Goal: Task Accomplishment & Management: Use online tool/utility

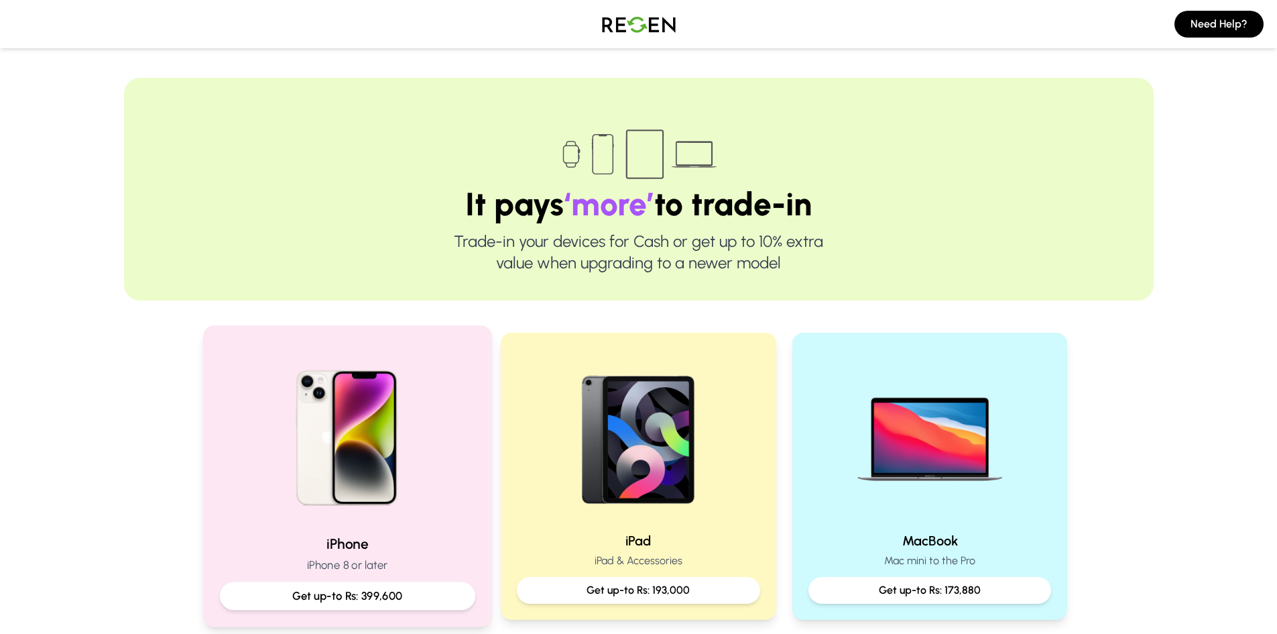
click at [432, 489] on img at bounding box center [347, 433] width 180 height 180
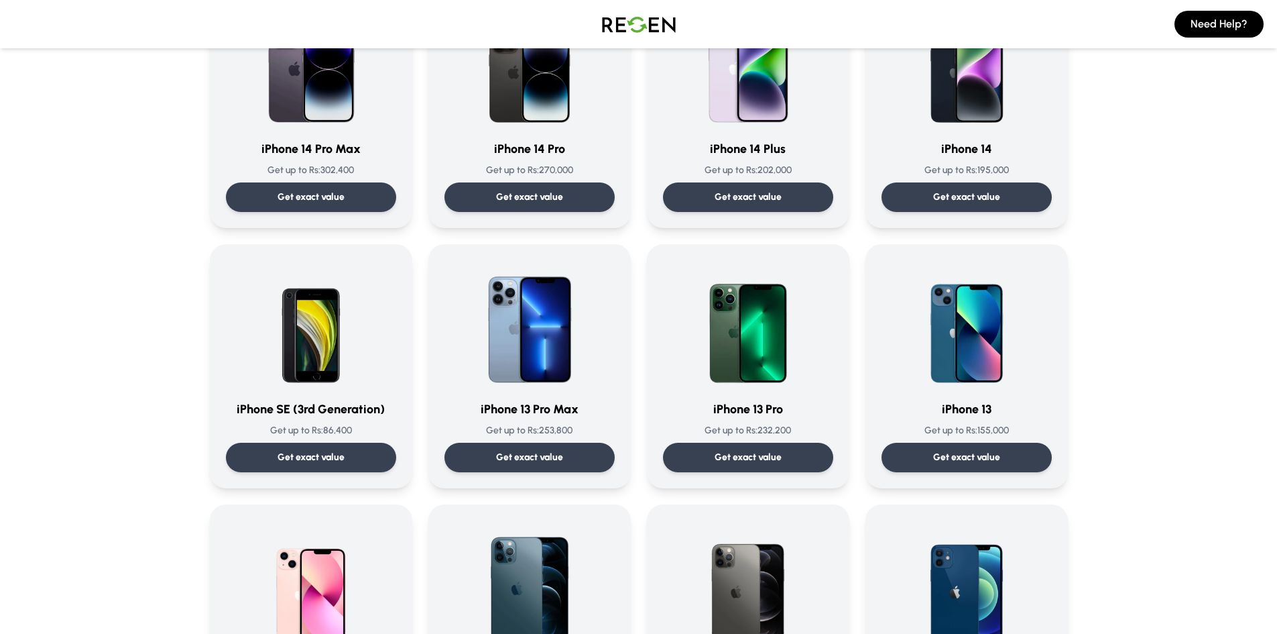
scroll to position [483, 0]
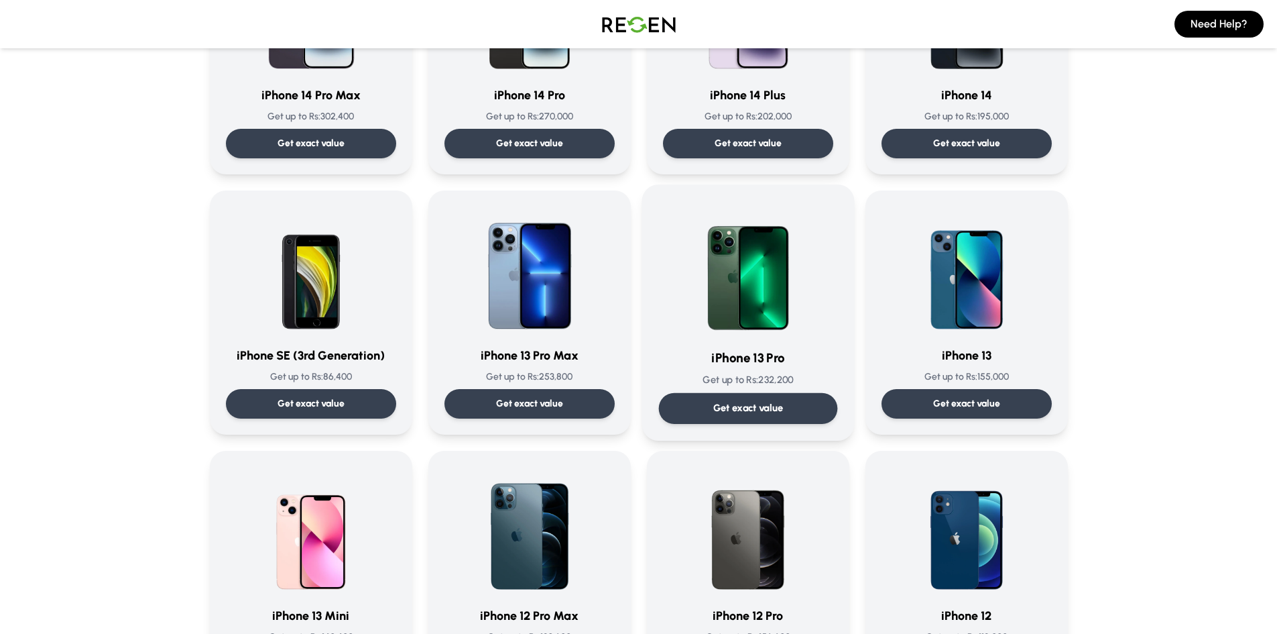
click at [749, 413] on p "Get exact value" at bounding box center [748, 408] width 70 height 14
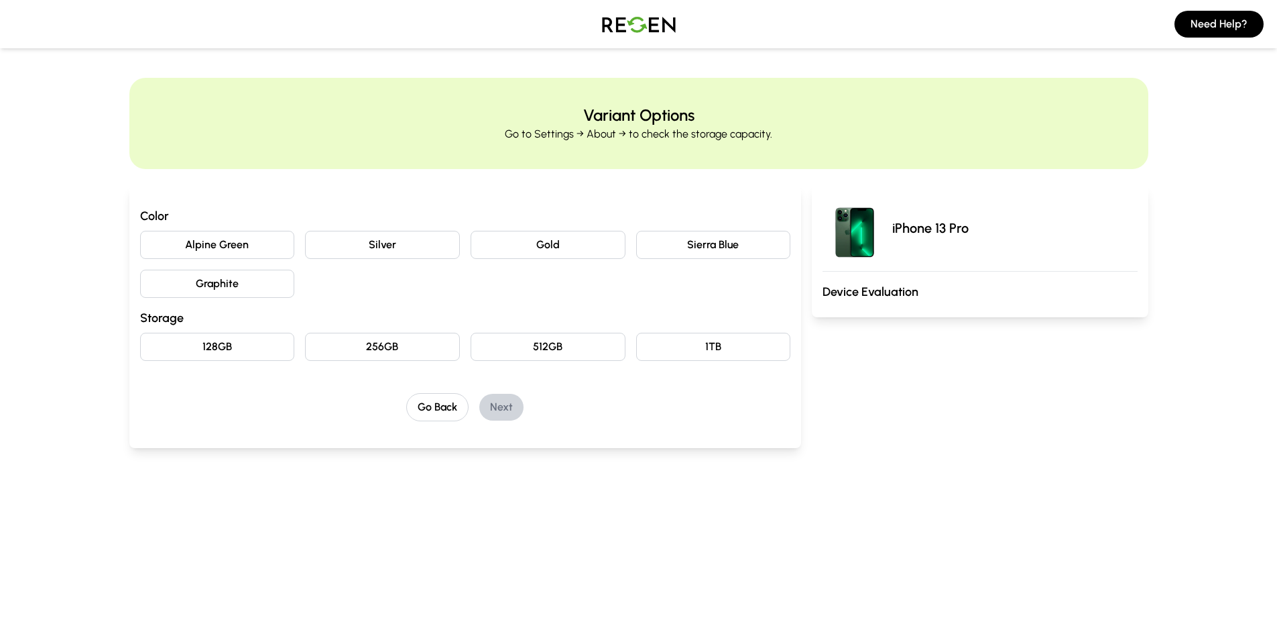
click at [390, 250] on button "Silver" at bounding box center [382, 245] width 155 height 28
click at [421, 347] on button "256GB" at bounding box center [382, 347] width 155 height 28
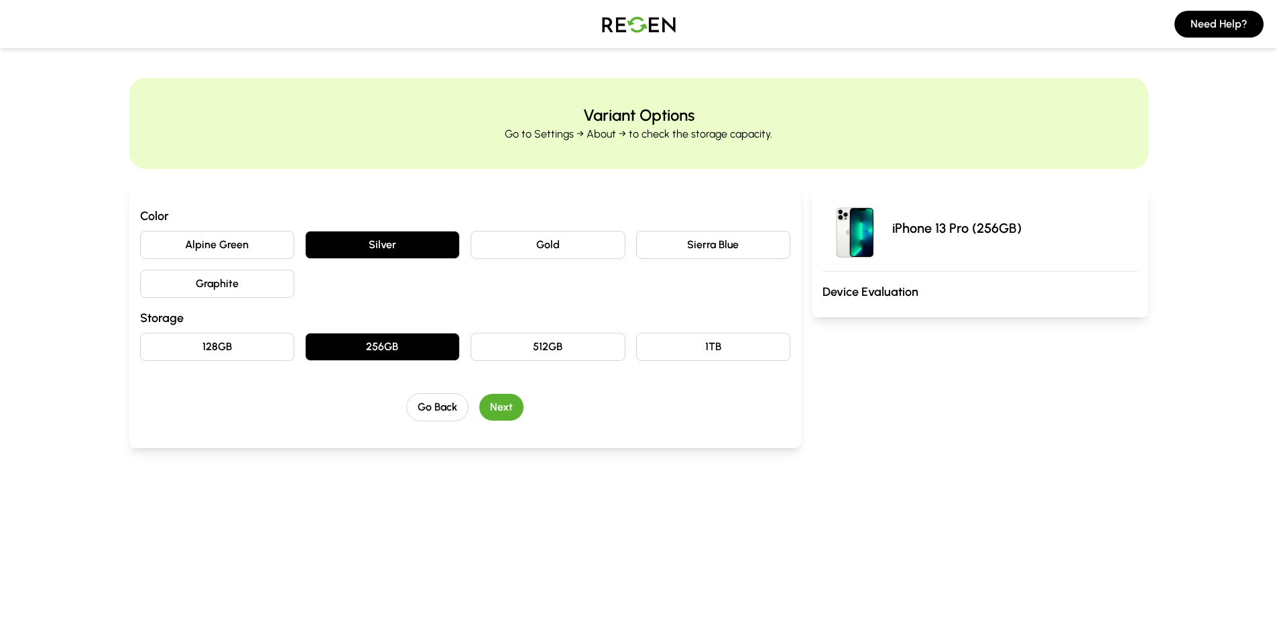
click at [501, 407] on button "Next" at bounding box center [501, 407] width 44 height 27
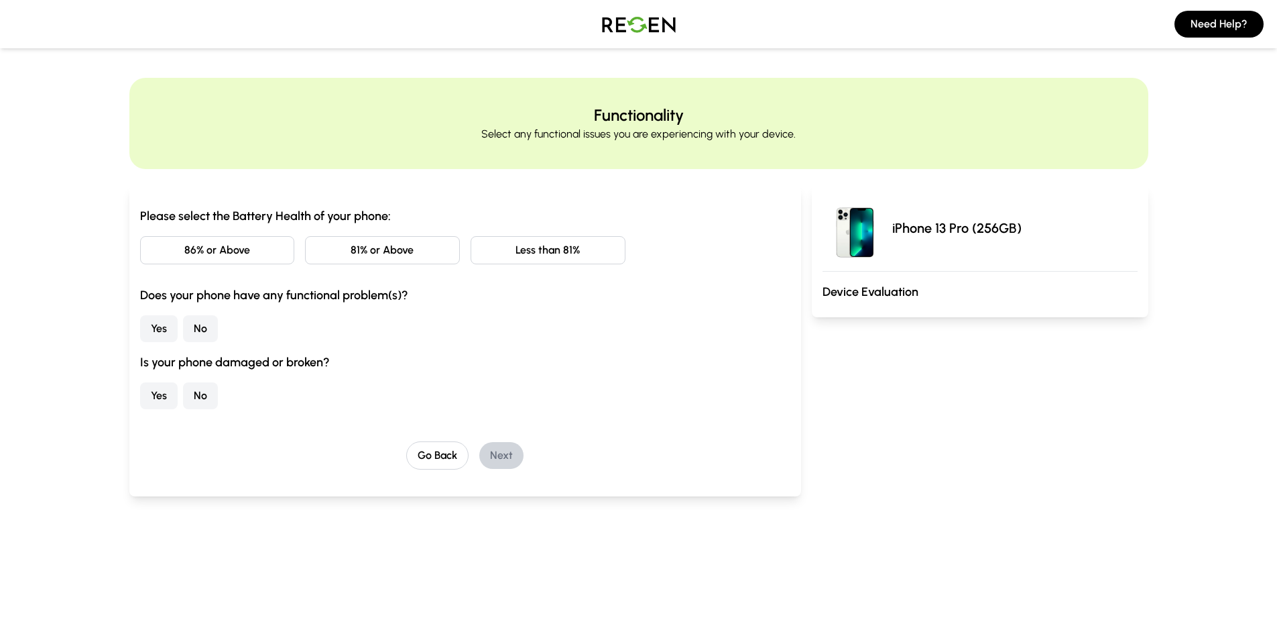
click at [357, 244] on button "81% or Above" at bounding box center [382, 250] width 155 height 28
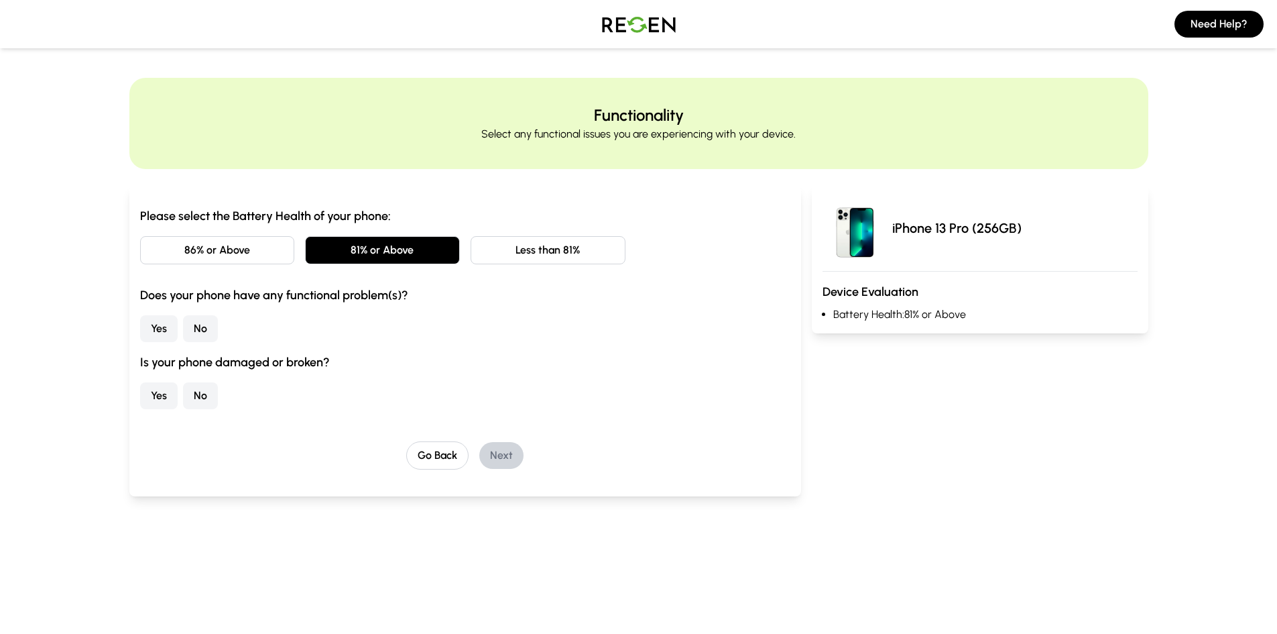
click at [202, 334] on button "No" at bounding box center [200, 328] width 35 height 27
click at [204, 396] on button "No" at bounding box center [200, 395] width 35 height 27
click at [498, 444] on button "Next" at bounding box center [501, 455] width 44 height 27
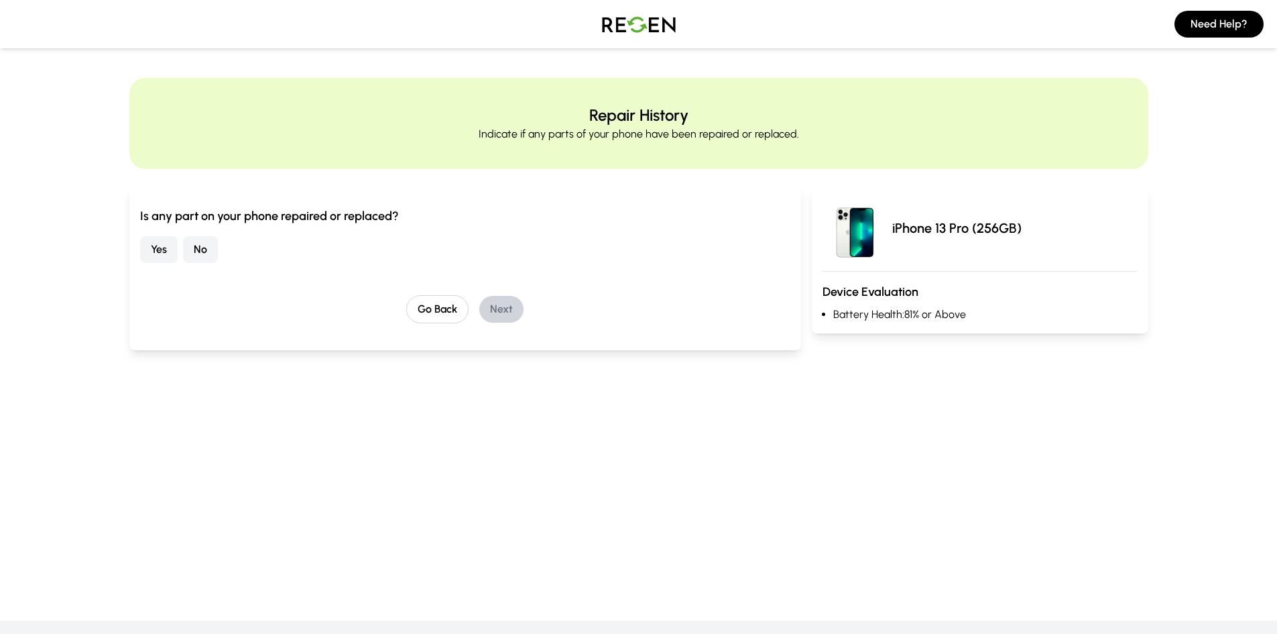
click at [206, 253] on button "No" at bounding box center [200, 249] width 35 height 27
click at [508, 312] on button "Next" at bounding box center [501, 309] width 44 height 27
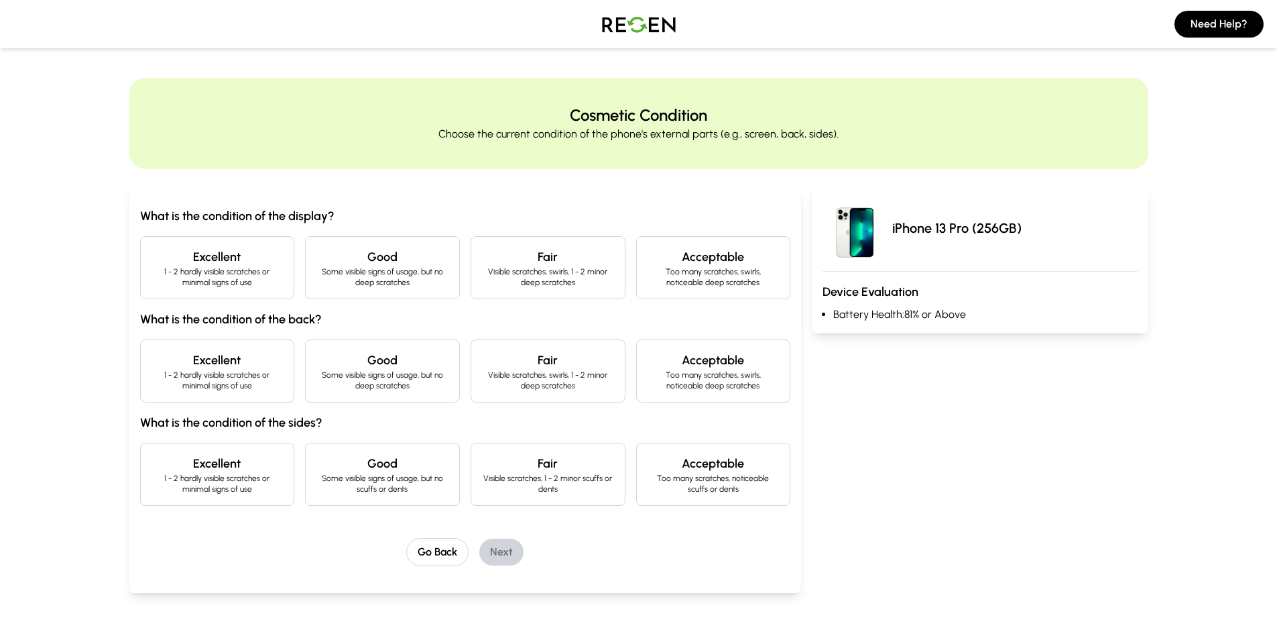
click at [253, 278] on p "1 - 2 hardly visible scratches or minimal signs of use" at bounding box center [218, 276] width 132 height 21
click at [321, 378] on p "Some visible signs of usage, but no deep scratches" at bounding box center [382, 379] width 132 height 21
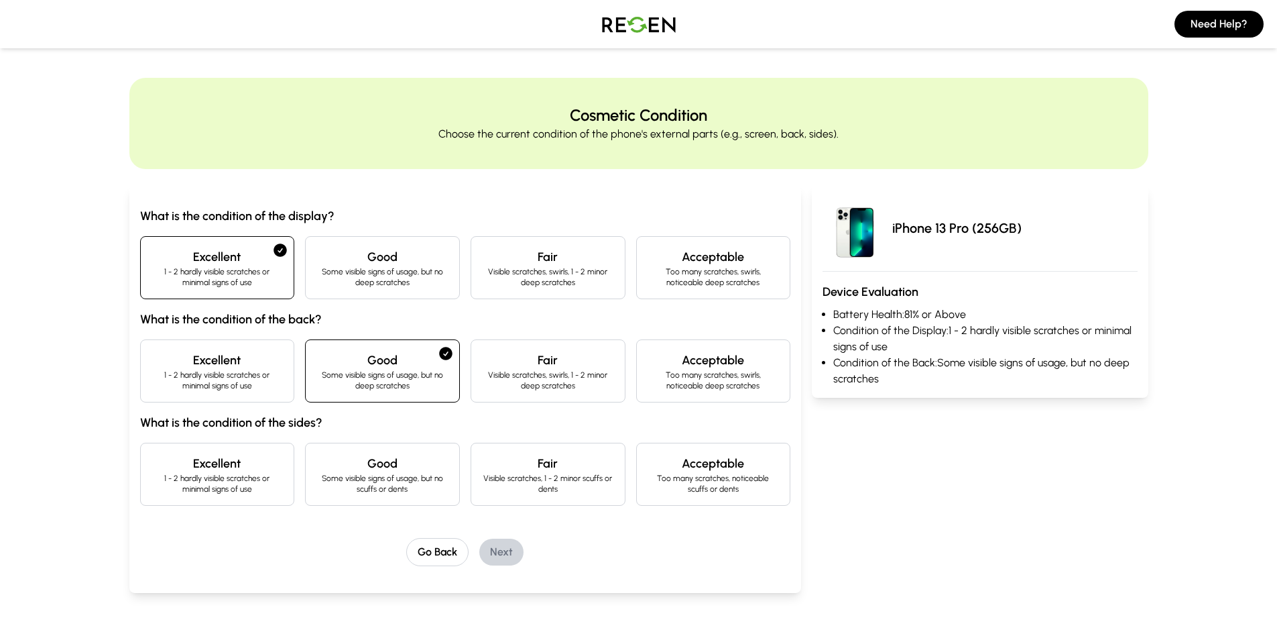
drag, startPoint x: 272, startPoint y: 467, endPoint x: 369, endPoint y: 463, distance: 98.0
click at [285, 469] on div "Excellent 1 - 2 hardly visible scratches or minimal signs of use" at bounding box center [217, 473] width 155 height 63
click at [489, 546] on button "Next" at bounding box center [501, 551] width 44 height 27
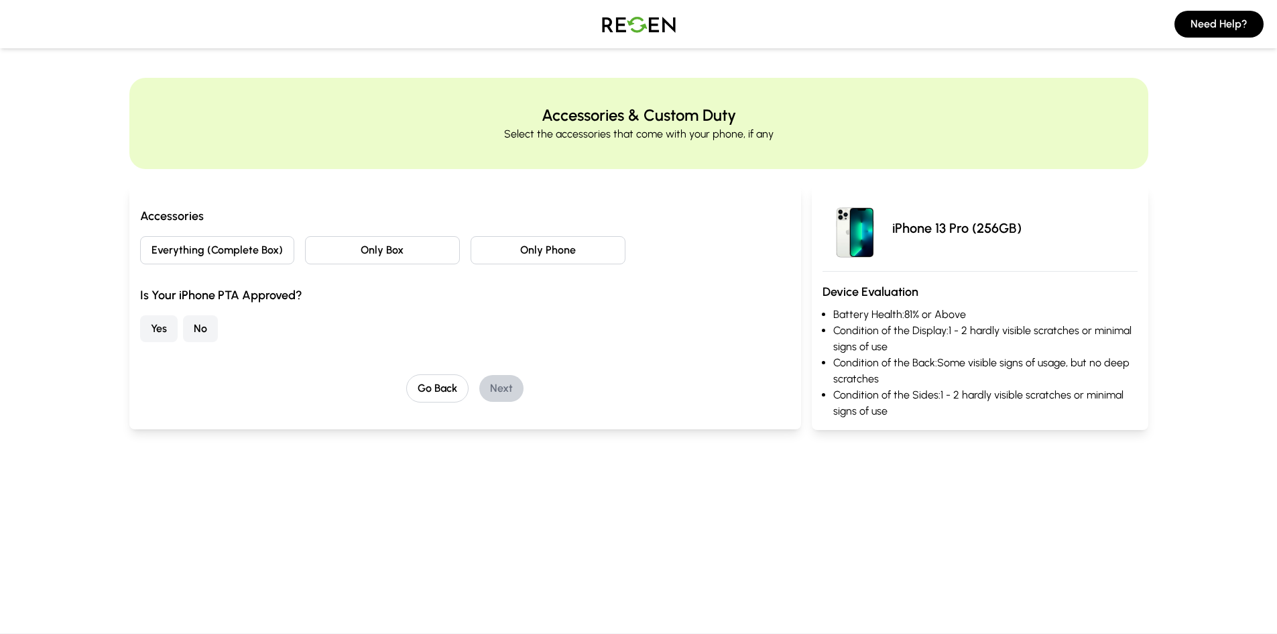
click at [519, 247] on button "Only Phone" at bounding box center [548, 250] width 155 height 28
click at [147, 331] on button "Yes" at bounding box center [159, 328] width 38 height 27
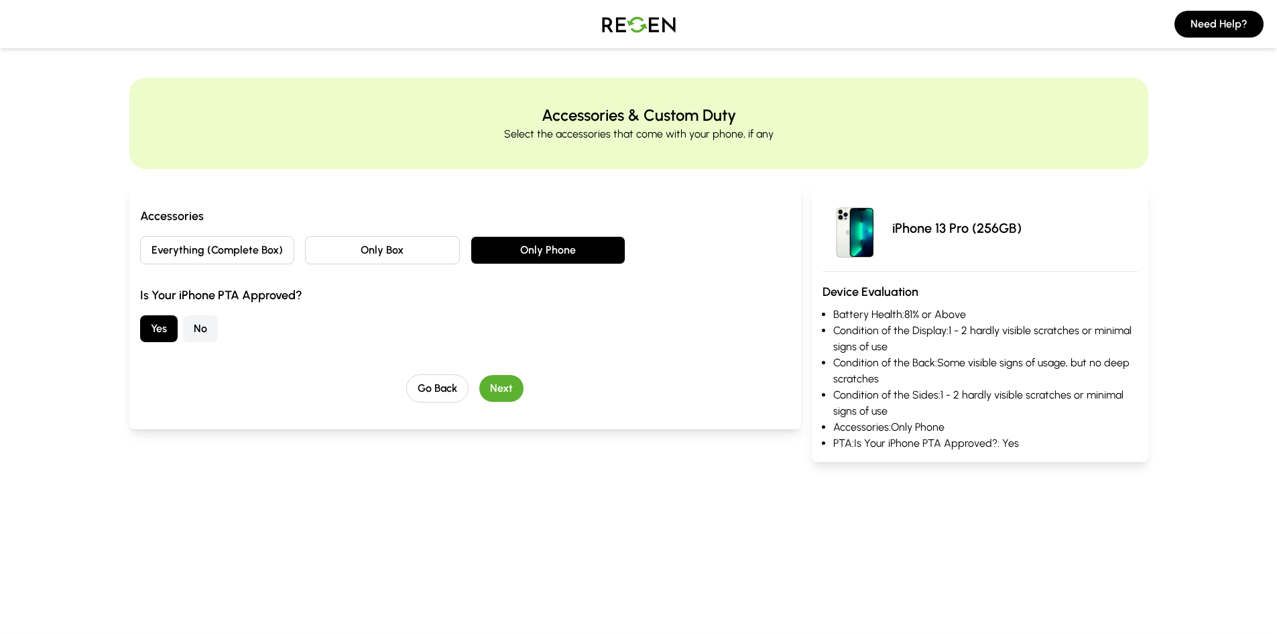
click at [504, 403] on div "Accessories Everything (Complete Box) Only Box Only Phone Is Your iPhone PTA Ap…" at bounding box center [465, 307] width 672 height 244
click at [505, 381] on button "Next" at bounding box center [501, 388] width 44 height 27
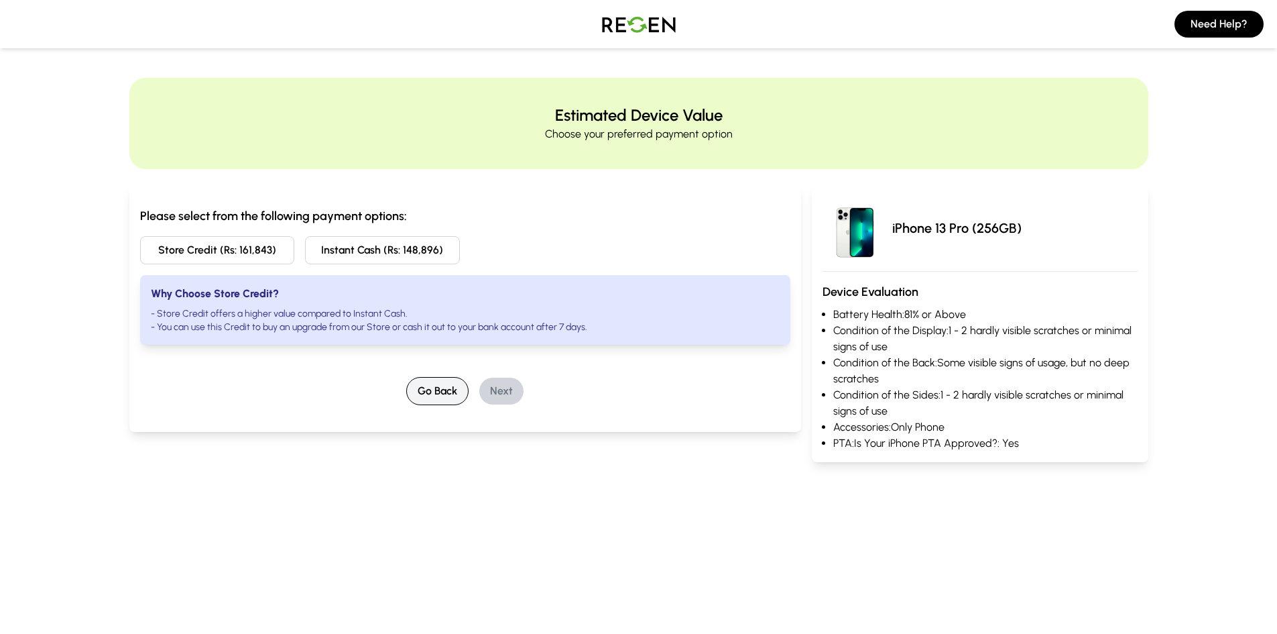
click at [457, 388] on button "Go Back" at bounding box center [437, 391] width 62 height 28
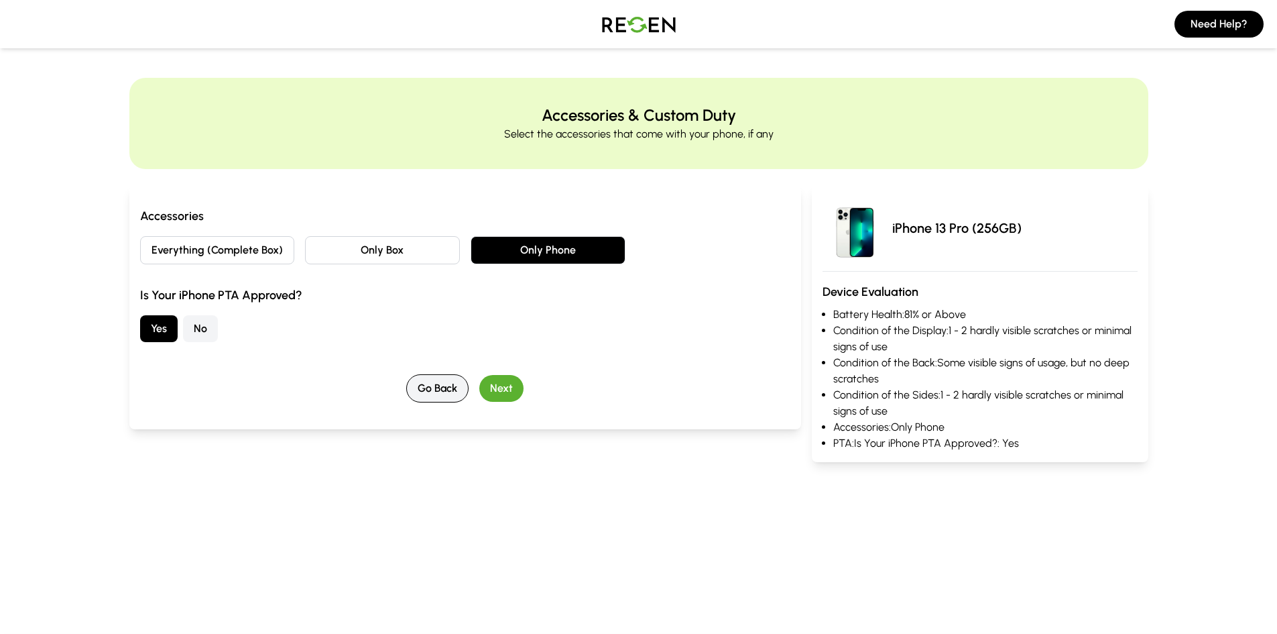
click at [458, 386] on button "Go Back" at bounding box center [437, 388] width 62 height 28
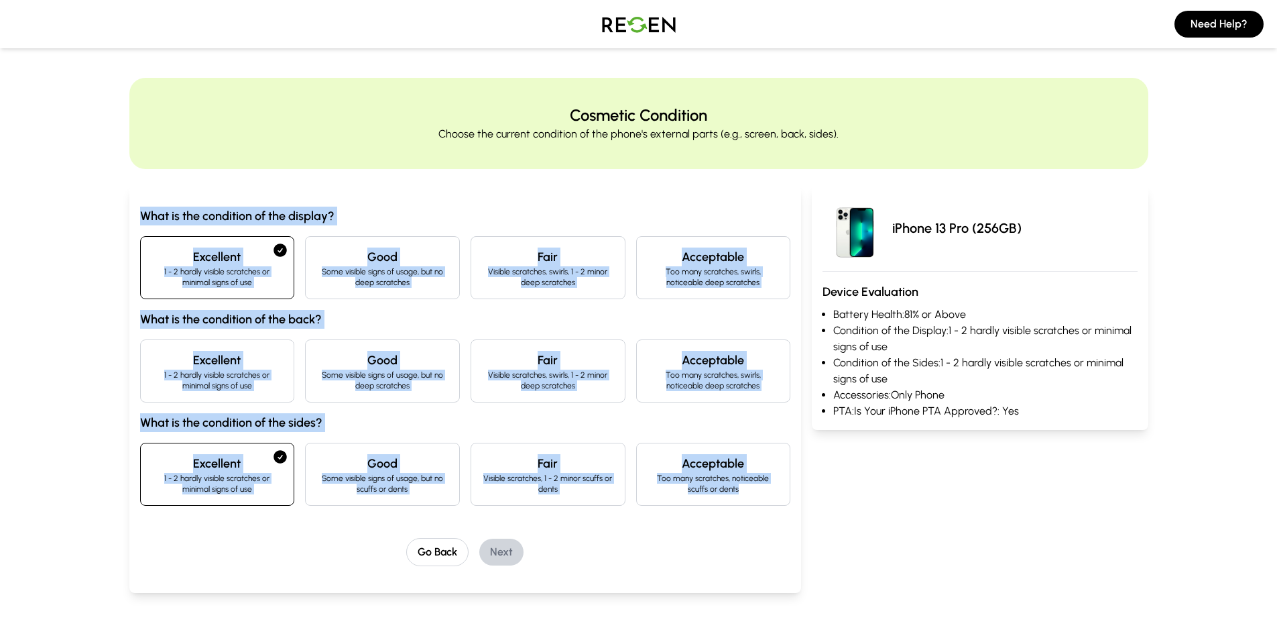
click at [597, 23] on img at bounding box center [639, 24] width 94 height 38
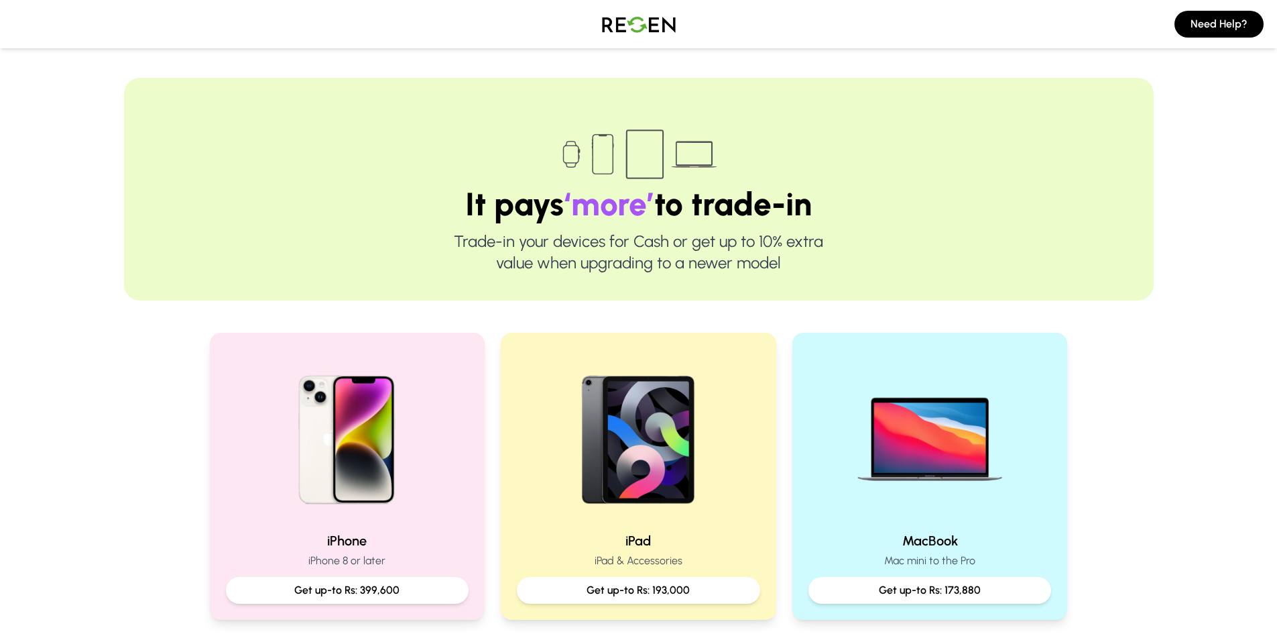
click at [621, 23] on img at bounding box center [639, 24] width 94 height 38
click at [620, 26] on img at bounding box center [639, 24] width 94 height 38
